Goal: Consume media (video, audio): Consume media (video, audio)

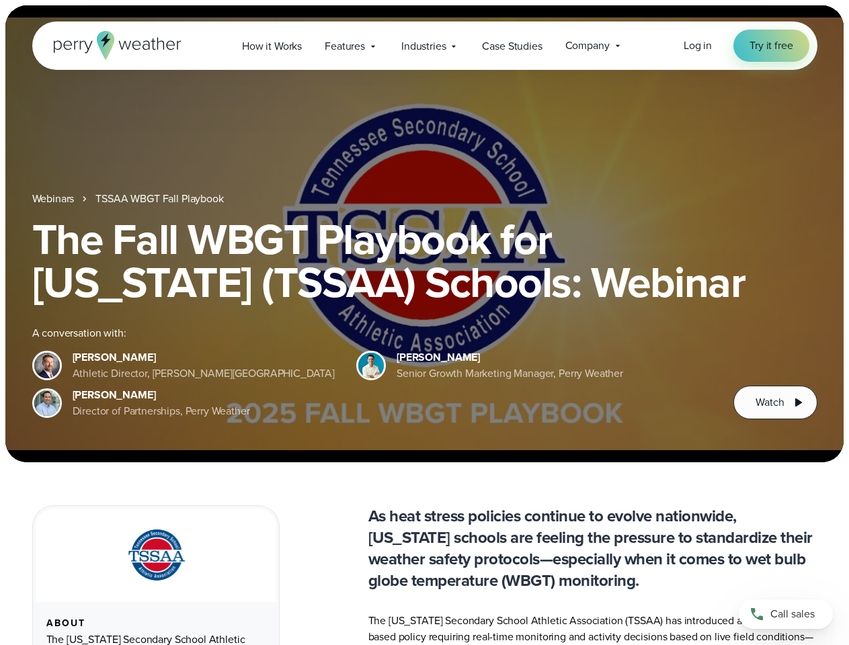
click at [424, 322] on div "The Fall WBGT Playbook for [US_STATE] (TSSAA) Schools: Webinar A conversation w…" at bounding box center [424, 319] width 785 height 202
click at [424, 46] on span "Industries" at bounding box center [423, 46] width 44 height 16
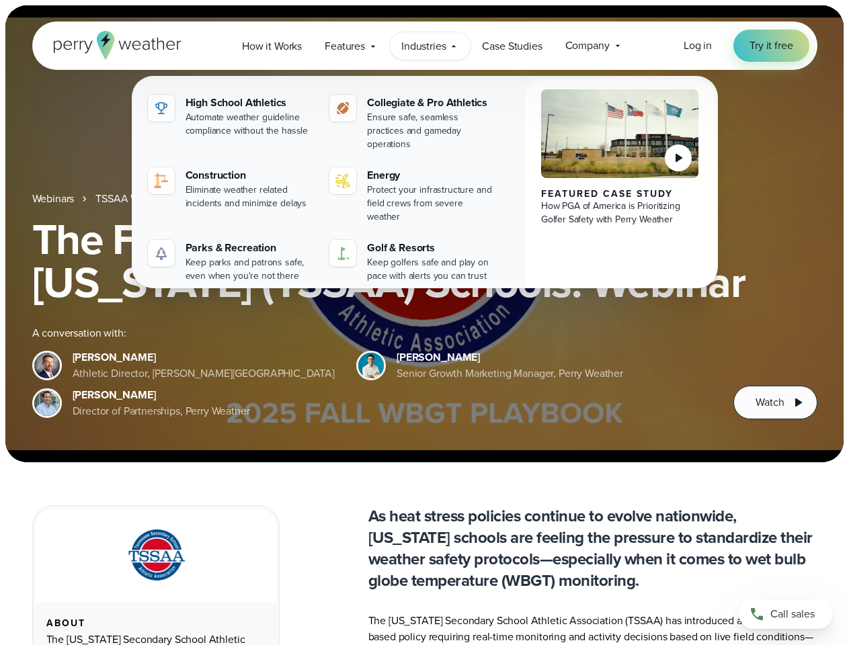
click at [424, 234] on h1 "The Fall WBGT Playbook for [US_STATE] (TSSAA) Schools: Webinar" at bounding box center [424, 261] width 785 height 86
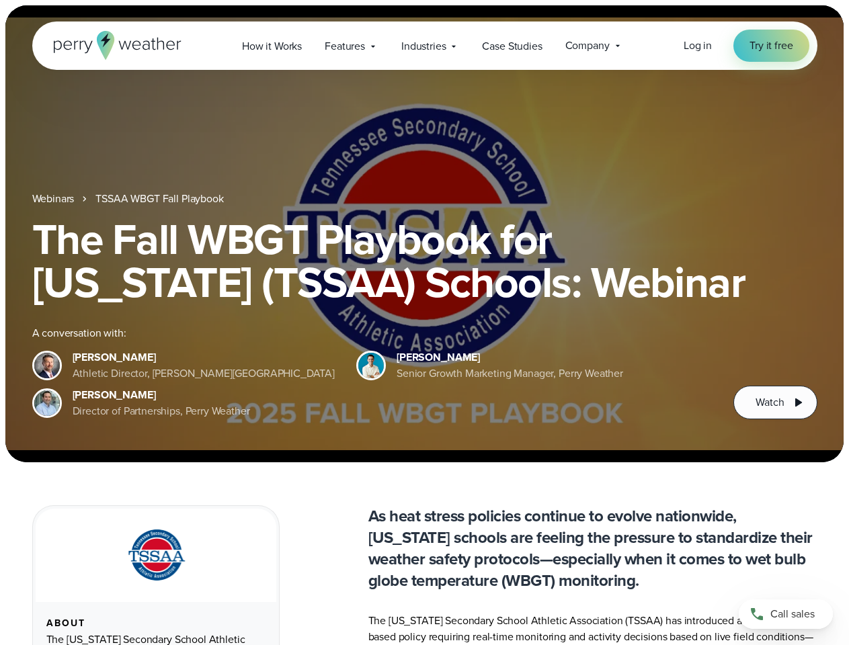
click at [161, 199] on link "TSSAA WBGT Fall Playbook" at bounding box center [159, 199] width 128 height 16
click at [775, 402] on span "Watch" at bounding box center [769, 402] width 28 height 16
